Goal: Task Accomplishment & Management: Manage account settings

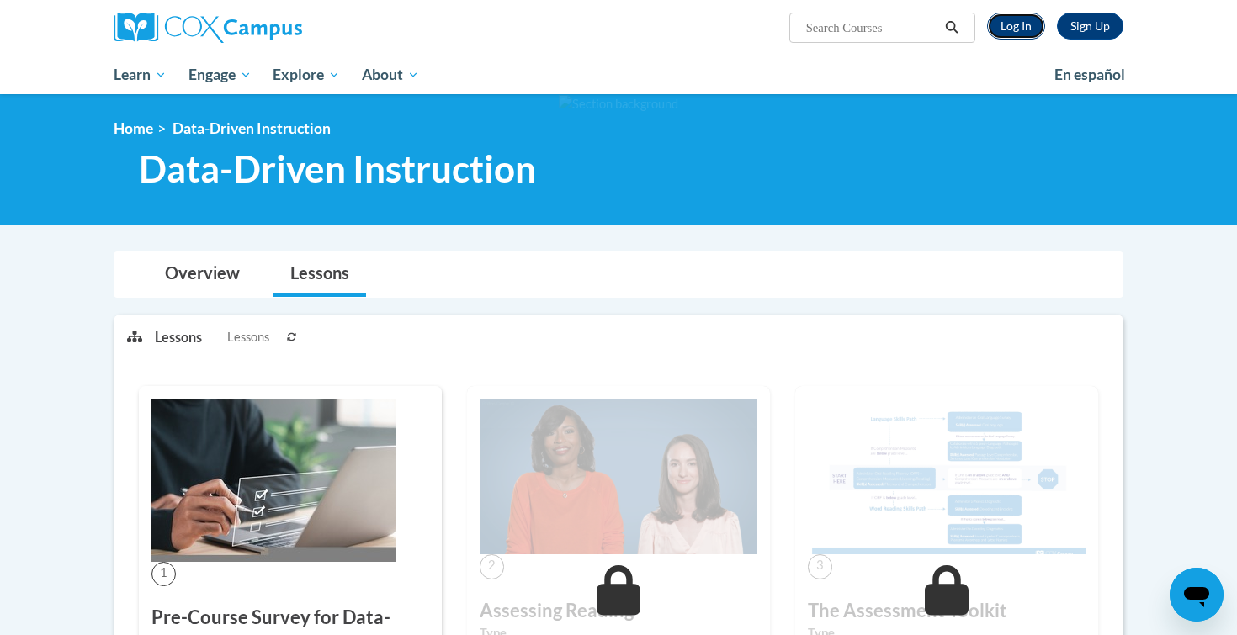
click at [1023, 19] on link "Log In" at bounding box center [1016, 26] width 58 height 27
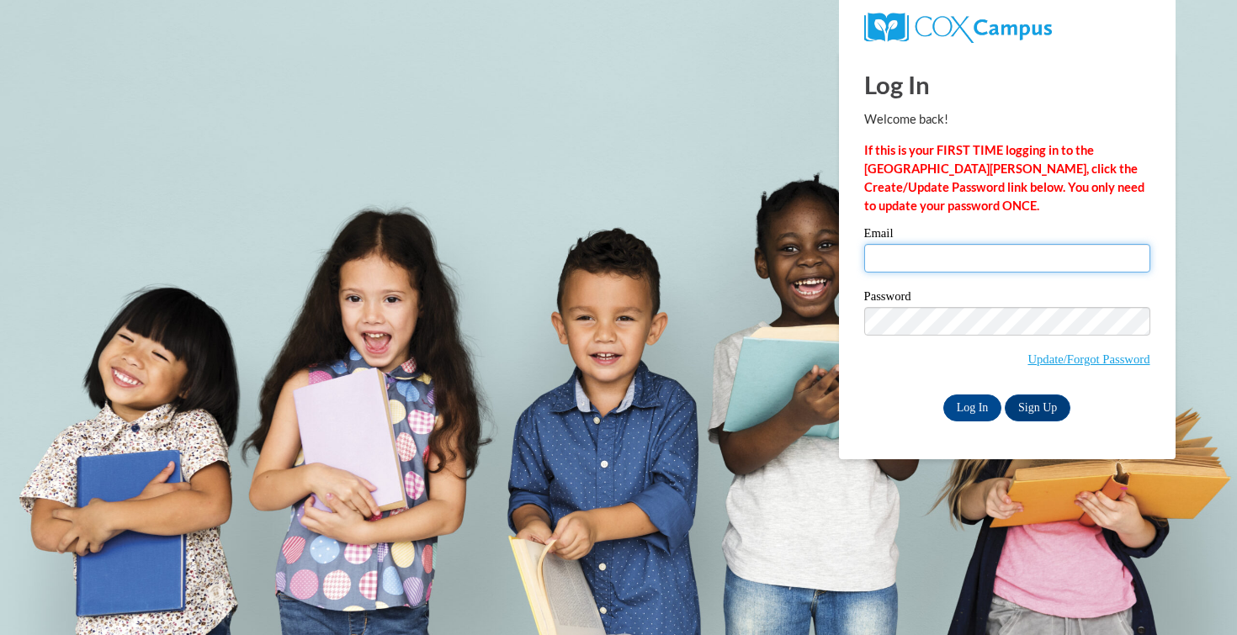
click at [1111, 252] on input "Email" at bounding box center [1007, 258] width 286 height 29
type input "mina.lerma@my.utsa.edu"
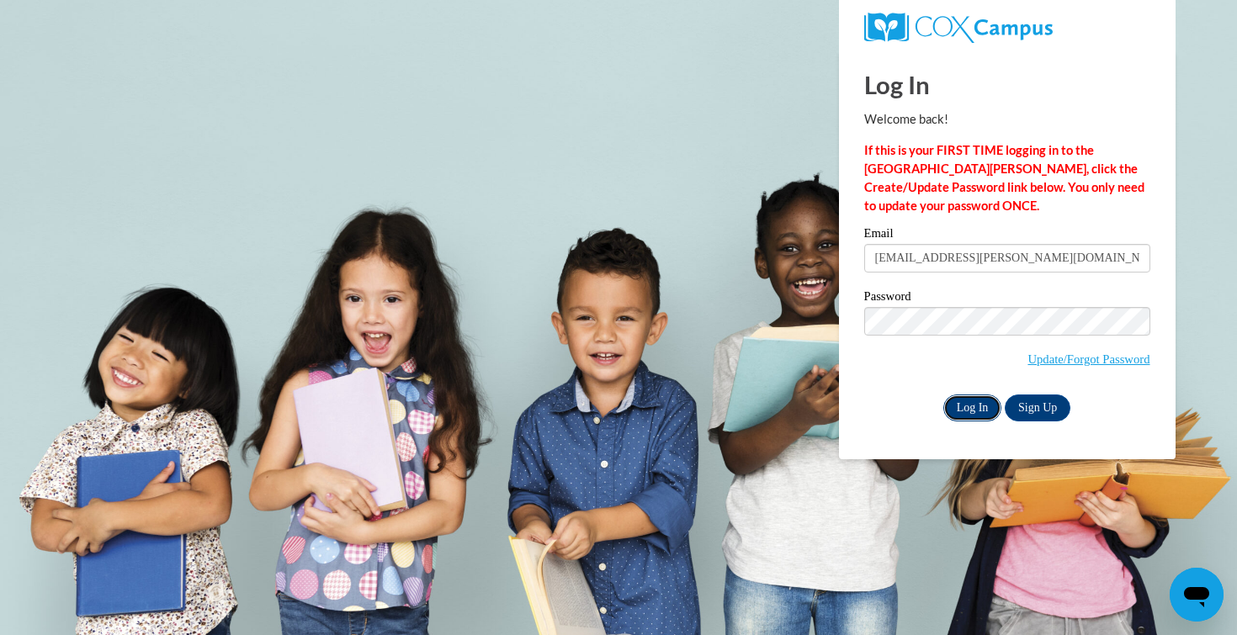
click at [989, 401] on input "Log In" at bounding box center [972, 408] width 59 height 27
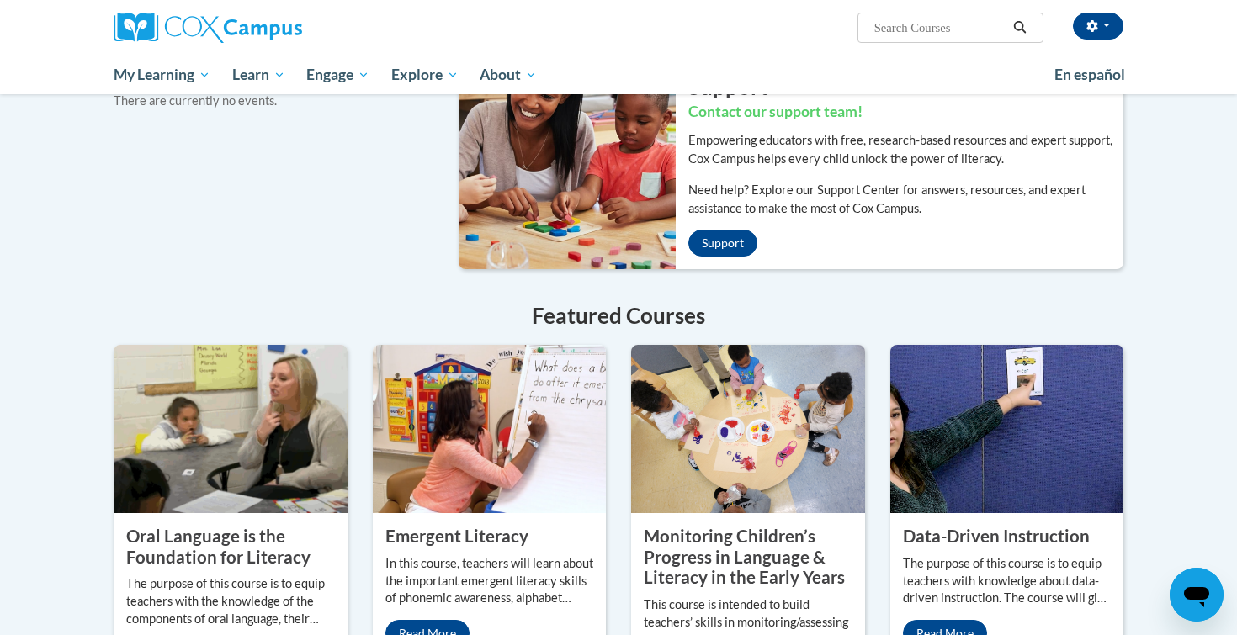
scroll to position [1145, 0]
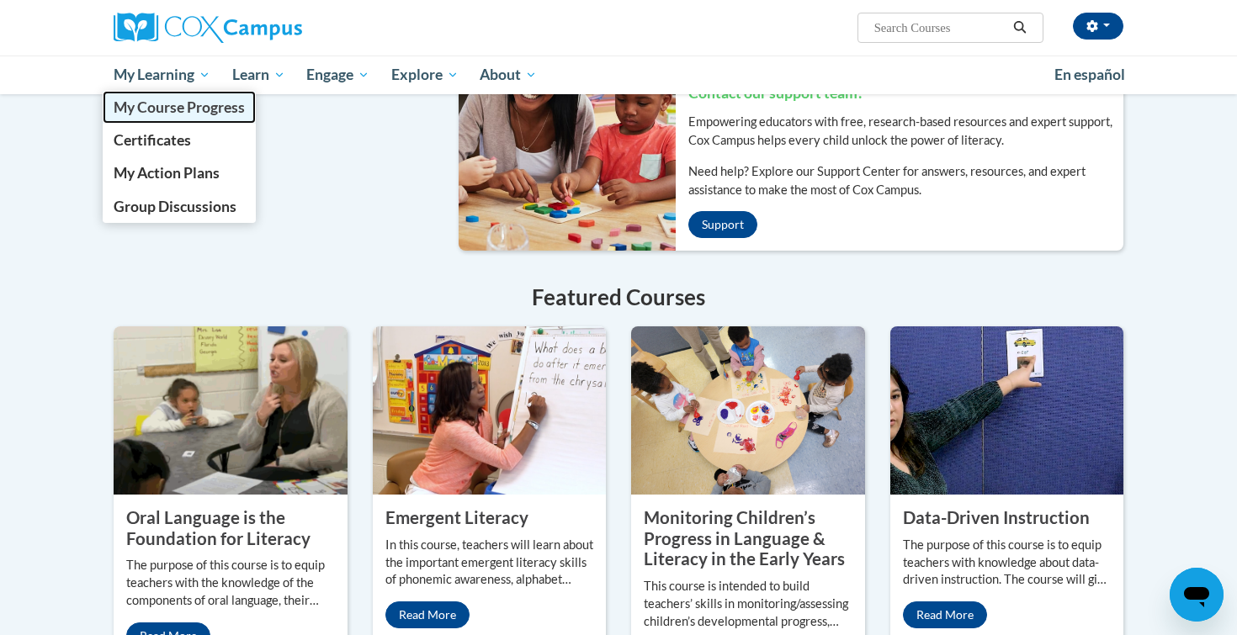
click at [203, 101] on span "My Course Progress" at bounding box center [179, 107] width 131 height 18
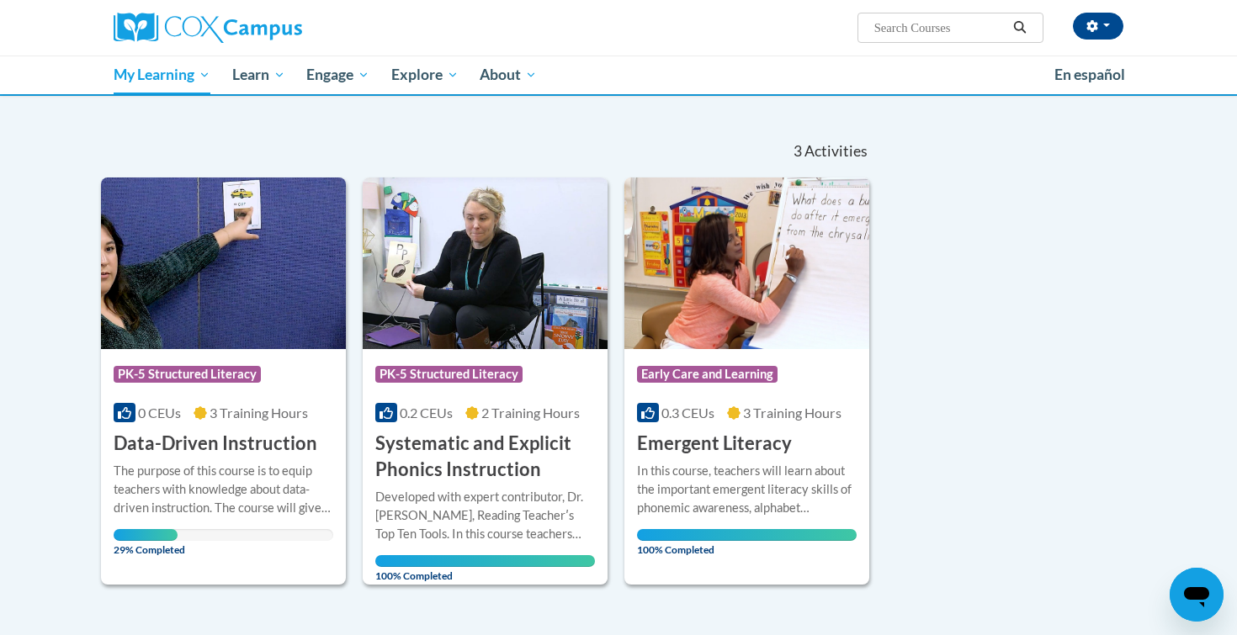
scroll to position [138, 0]
